Goal: Book appointment/travel/reservation

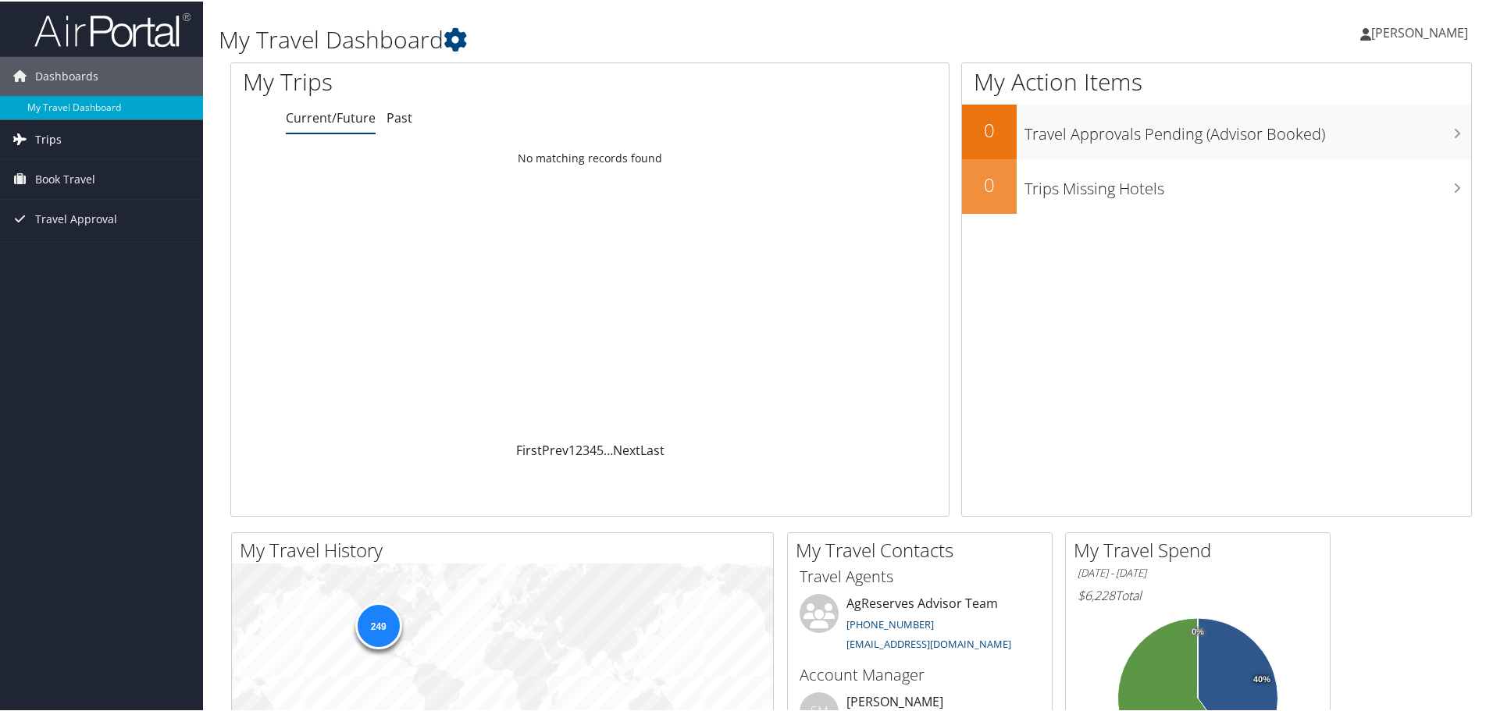
click at [53, 139] on span "Trips" at bounding box center [48, 138] width 27 height 39
click at [72, 248] on span "Book Travel" at bounding box center [65, 248] width 60 height 39
click at [79, 247] on span "Book Travel" at bounding box center [65, 248] width 60 height 39
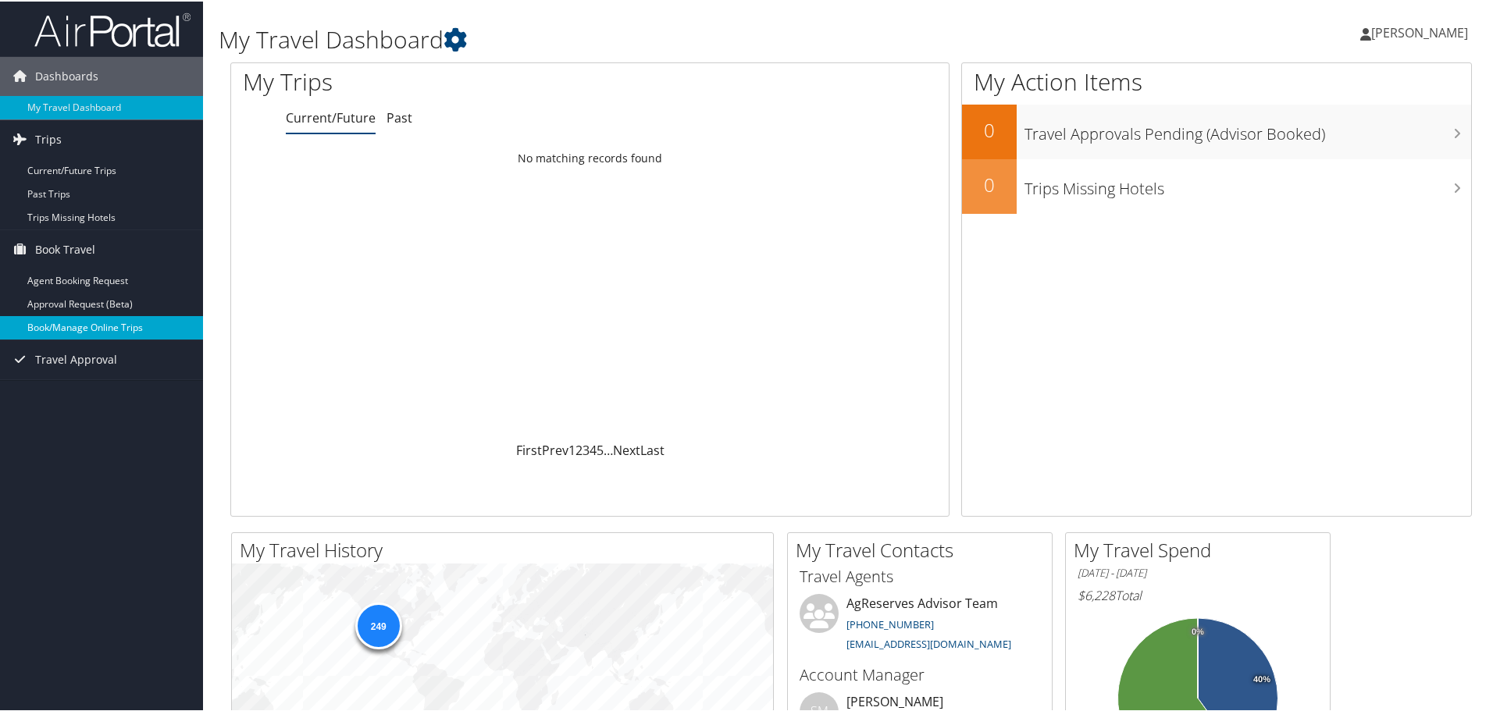
click at [116, 326] on link "Book/Manage Online Trips" at bounding box center [101, 326] width 203 height 23
